Goal: Task Accomplishment & Management: Manage account settings

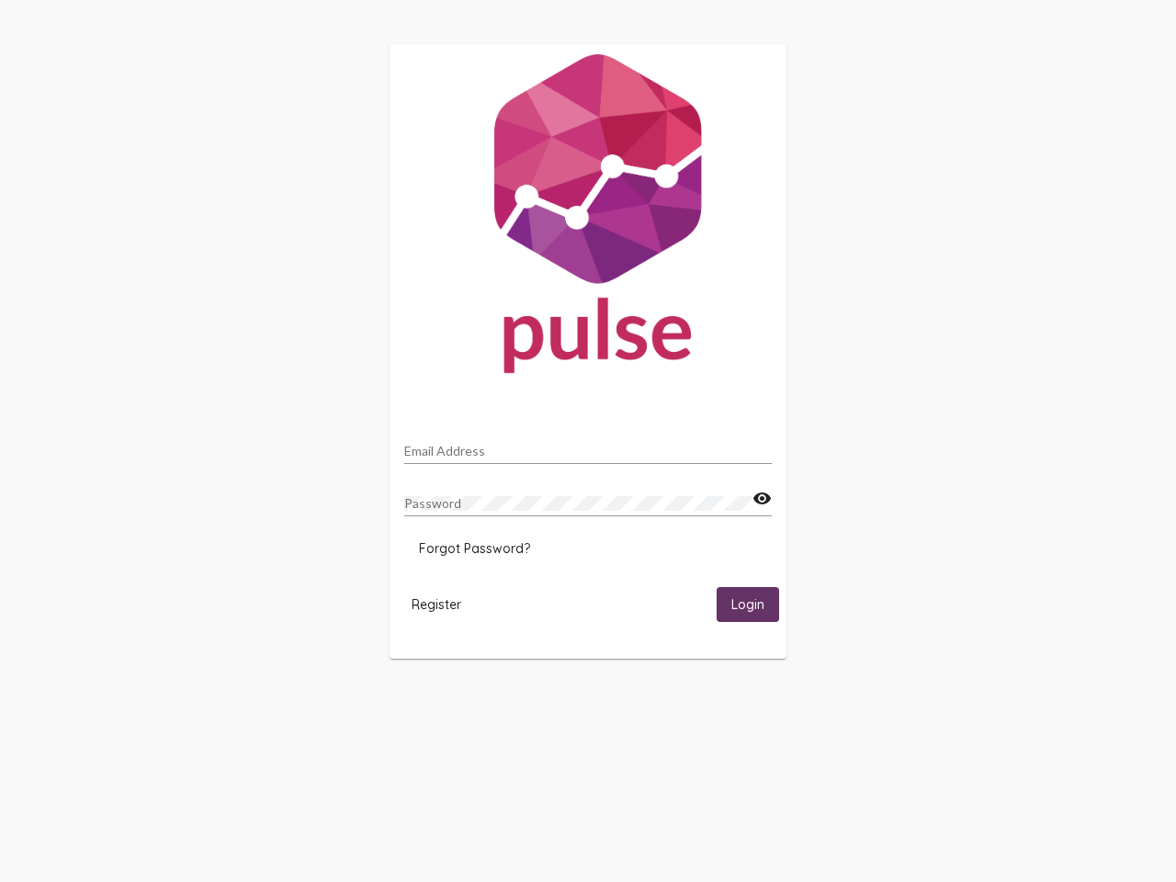
click at [588, 445] on input "Email Address" at bounding box center [587, 451] width 367 height 15
click at [761, 499] on mat-icon "visibility" at bounding box center [761, 499] width 19 height 22
click at [474, 548] on span "Forgot Password?" at bounding box center [474, 548] width 111 height 17
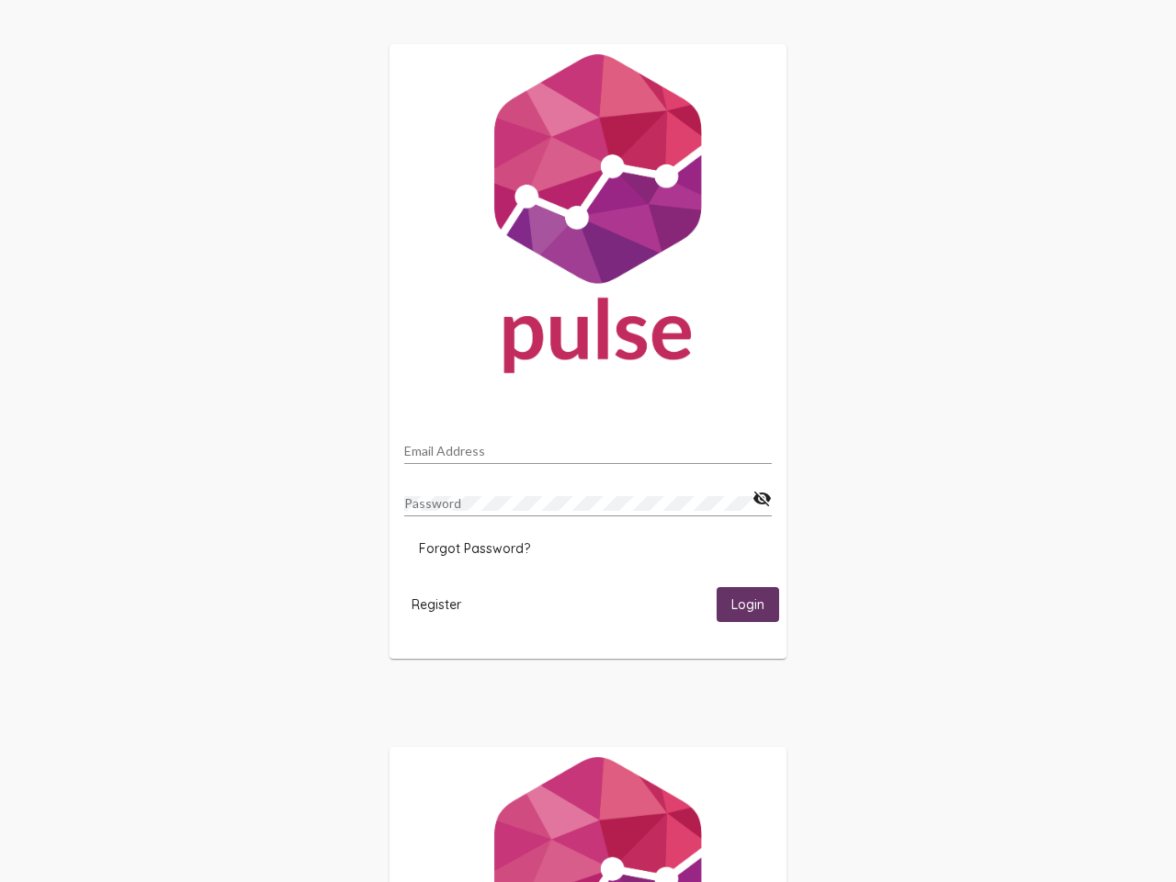
click at [436, 603] on span "Register" at bounding box center [436, 604] width 50 height 17
